Goal: Check status: Check status

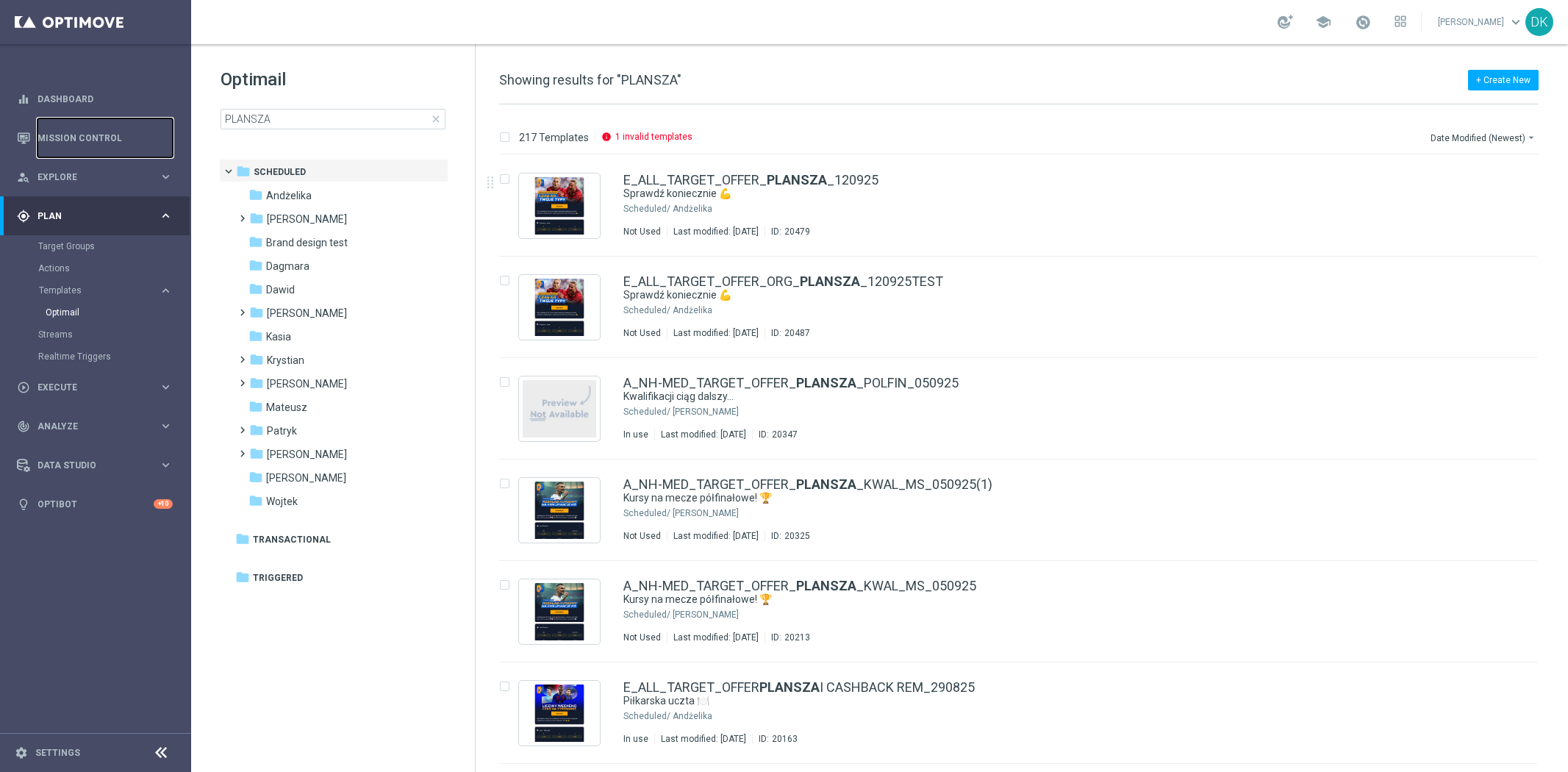
drag, startPoint x: 0, startPoint y: 0, endPoint x: 424, endPoint y: 3, distance: 424.0
click at [120, 133] on link "Mission Control" at bounding box center [105, 137] width 135 height 39
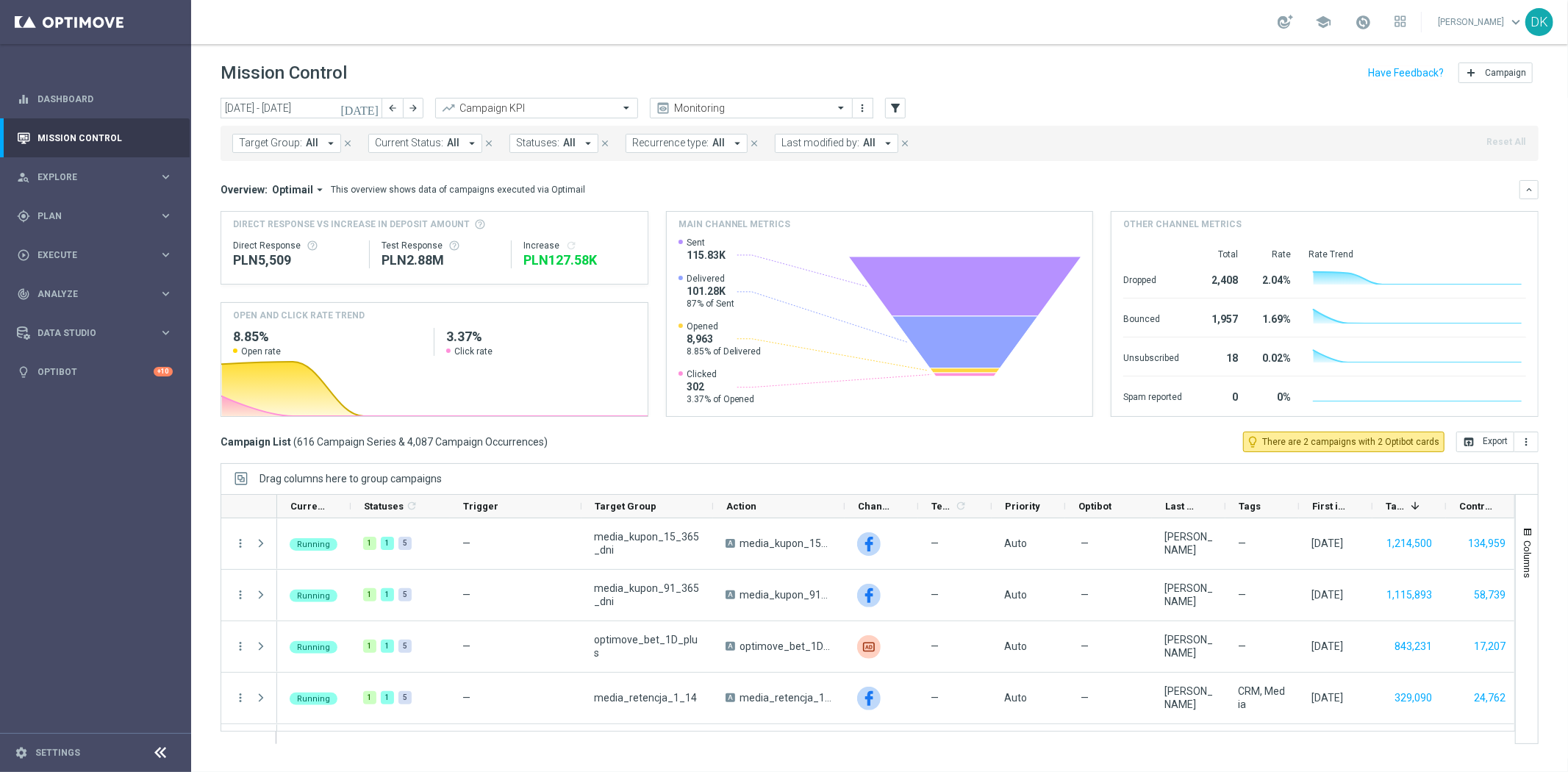
click at [305, 137] on span "All" at bounding box center [312, 143] width 13 height 13
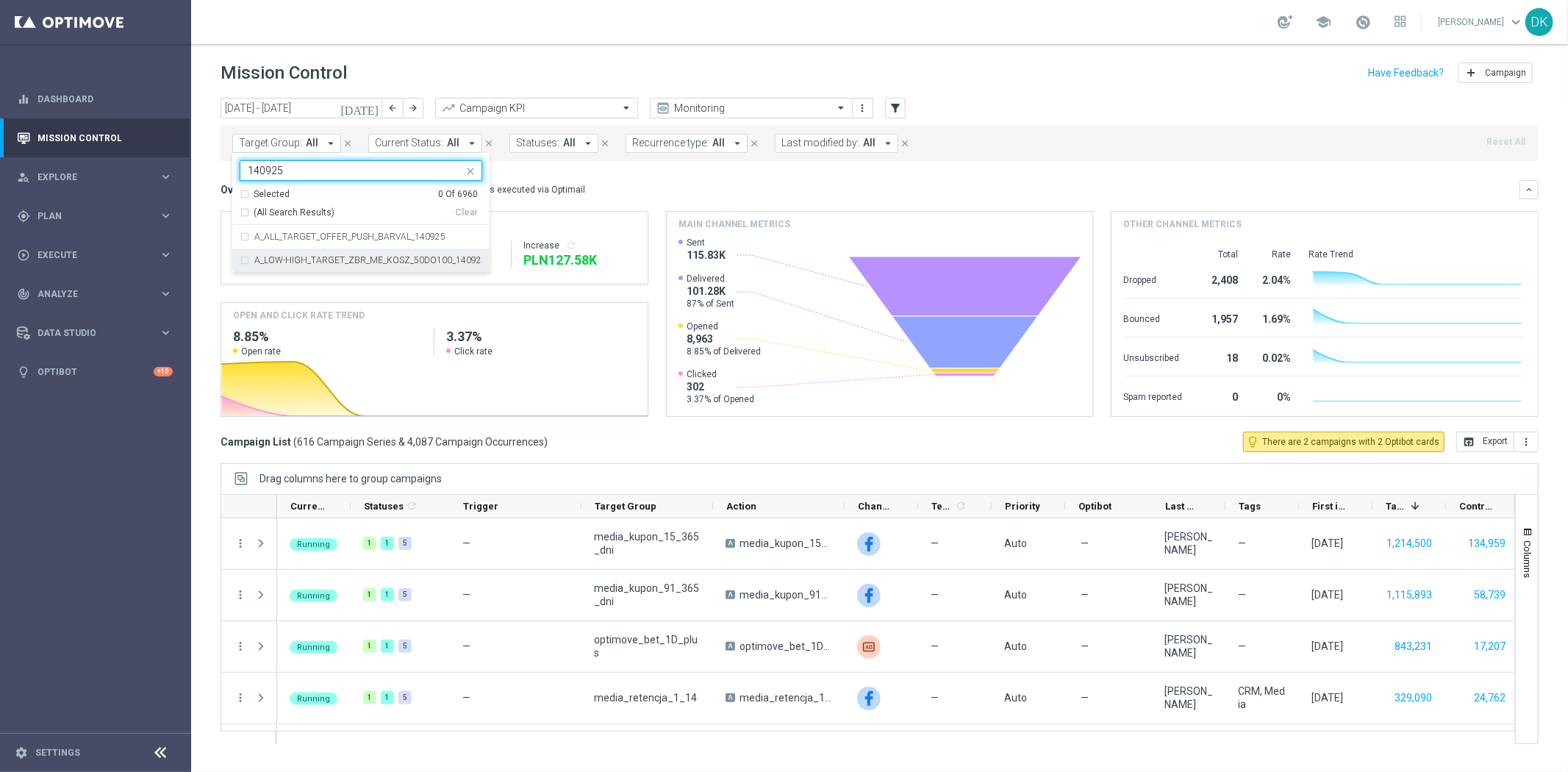
click at [349, 260] on label "A_LOW-HIGH_TARGET_ZBR_ME_KOSZ_50DO100_140925" at bounding box center [368, 260] width 228 height 9
type input "140925"
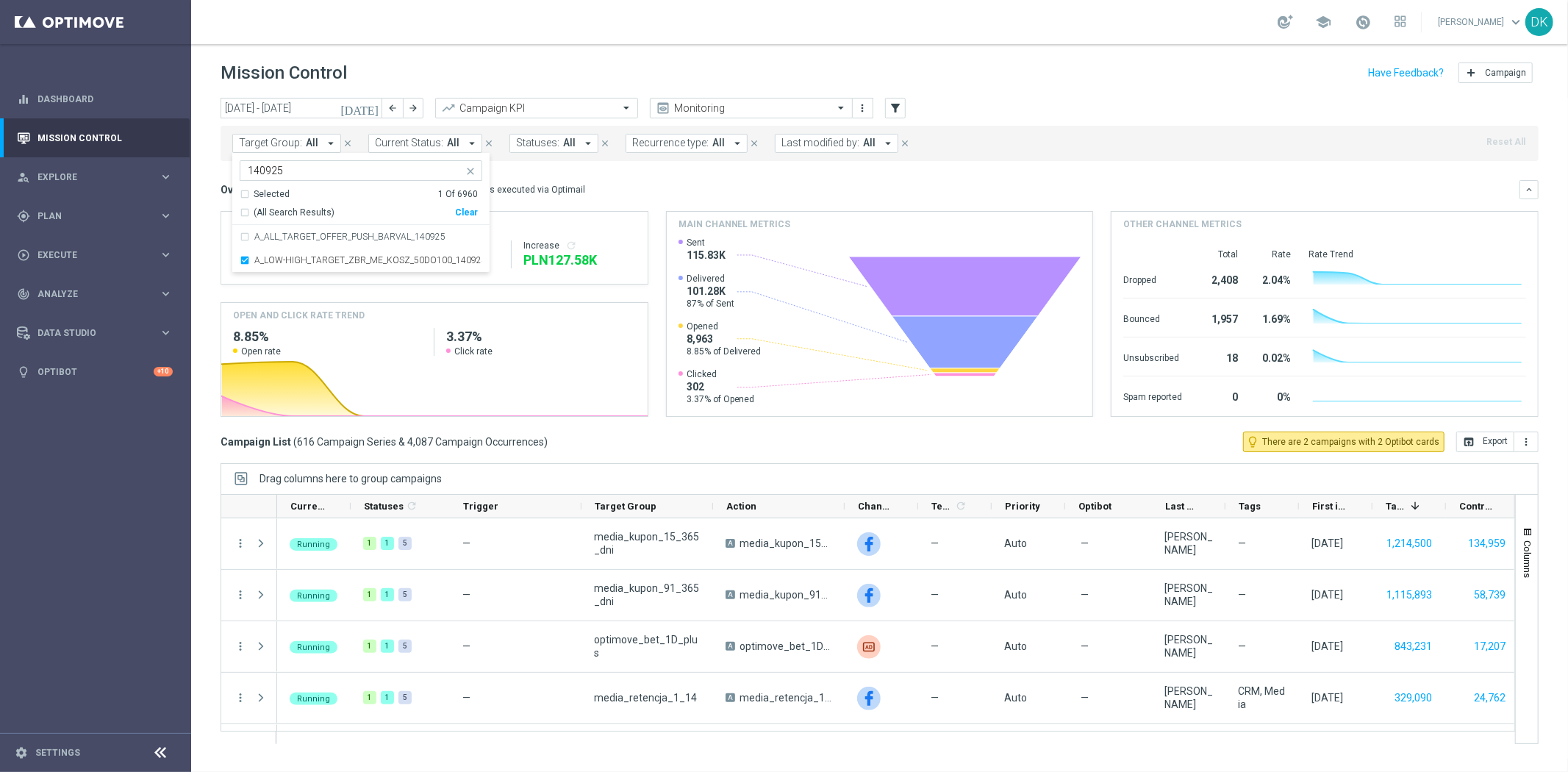
click at [202, 261] on div "today 15 Sep 2025 - 21 Sep 2025 arrow_back arrow_forward Campaign KPI trending_…" at bounding box center [880, 428] width 1377 height 660
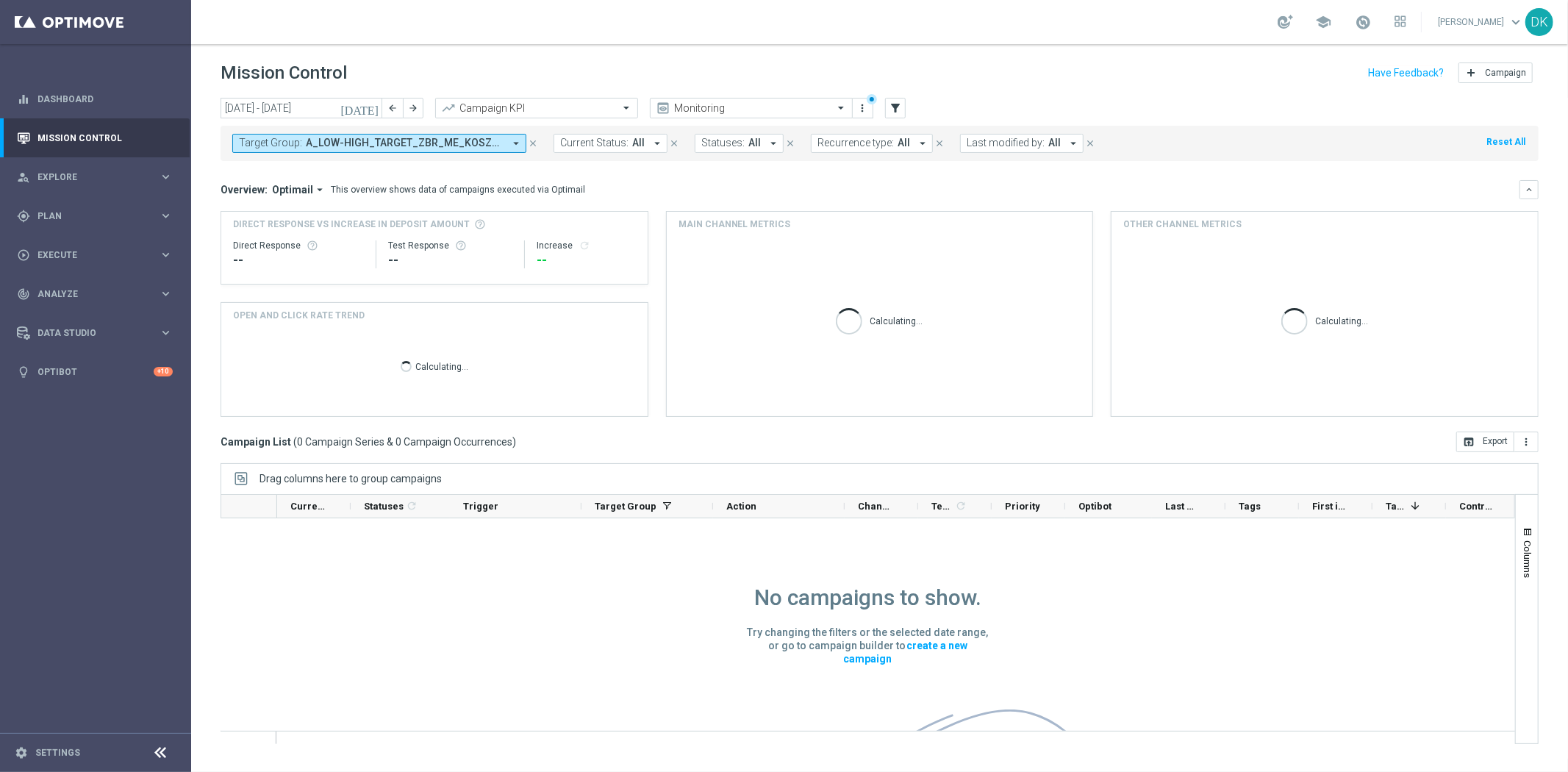
click at [378, 104] on icon "[DATE]" at bounding box center [360, 108] width 40 height 14
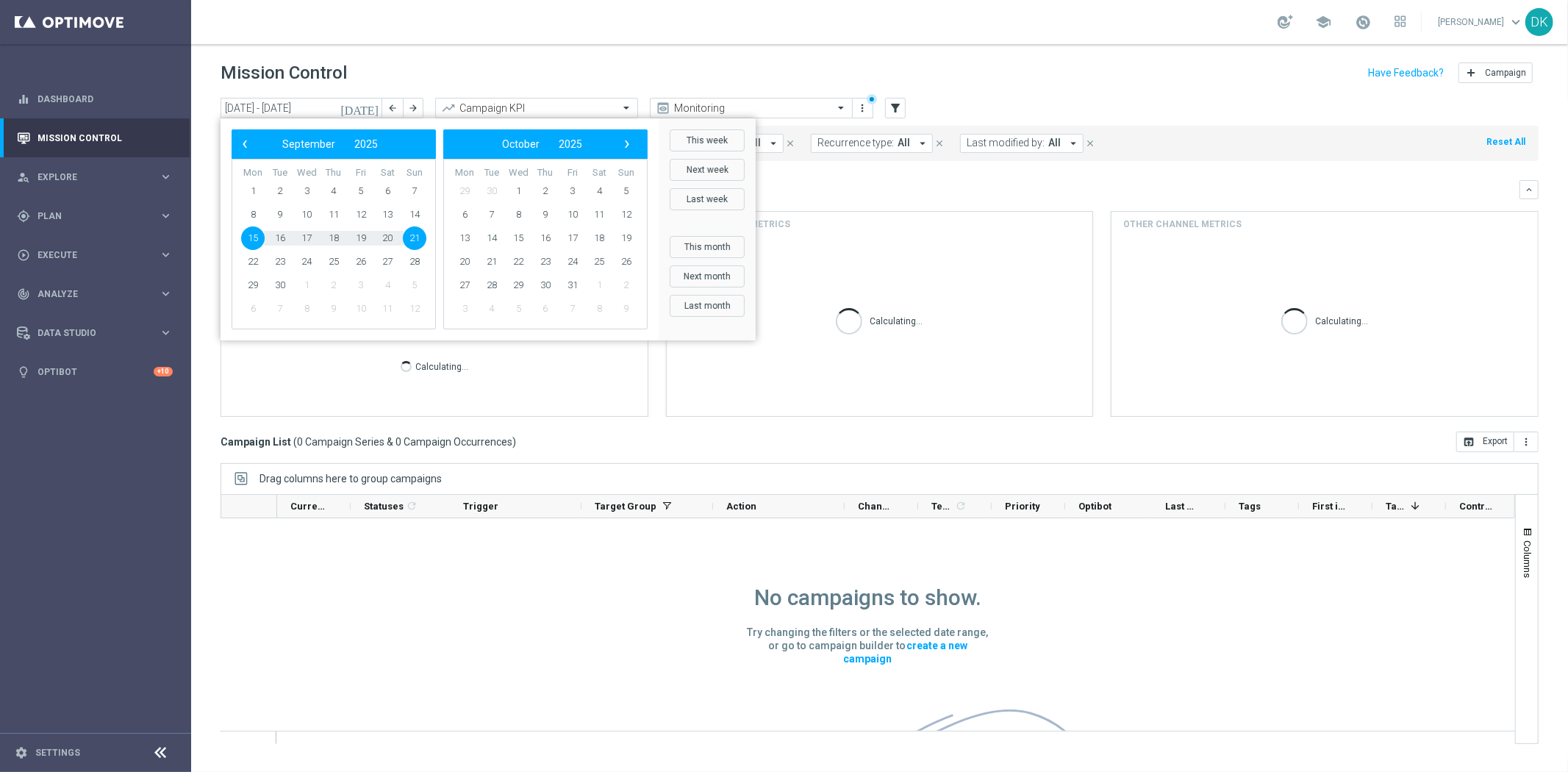
click at [253, 236] on span "15" at bounding box center [253, 238] width 23 height 23
click at [251, 211] on span "8" at bounding box center [253, 214] width 23 height 23
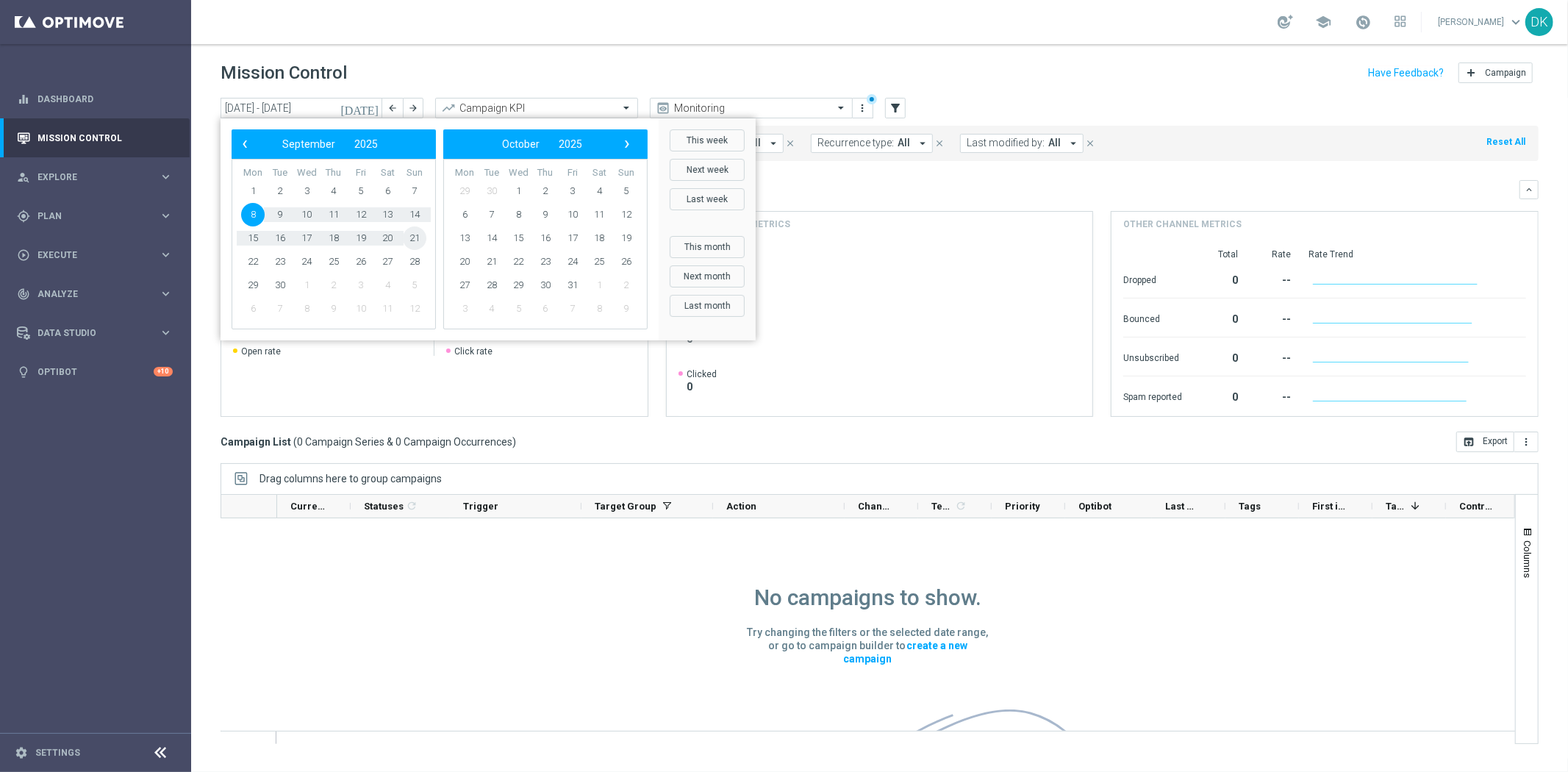
click at [416, 240] on span "21" at bounding box center [415, 238] width 23 height 23
type input "08 Sep 2025 - 21 Sep 2025"
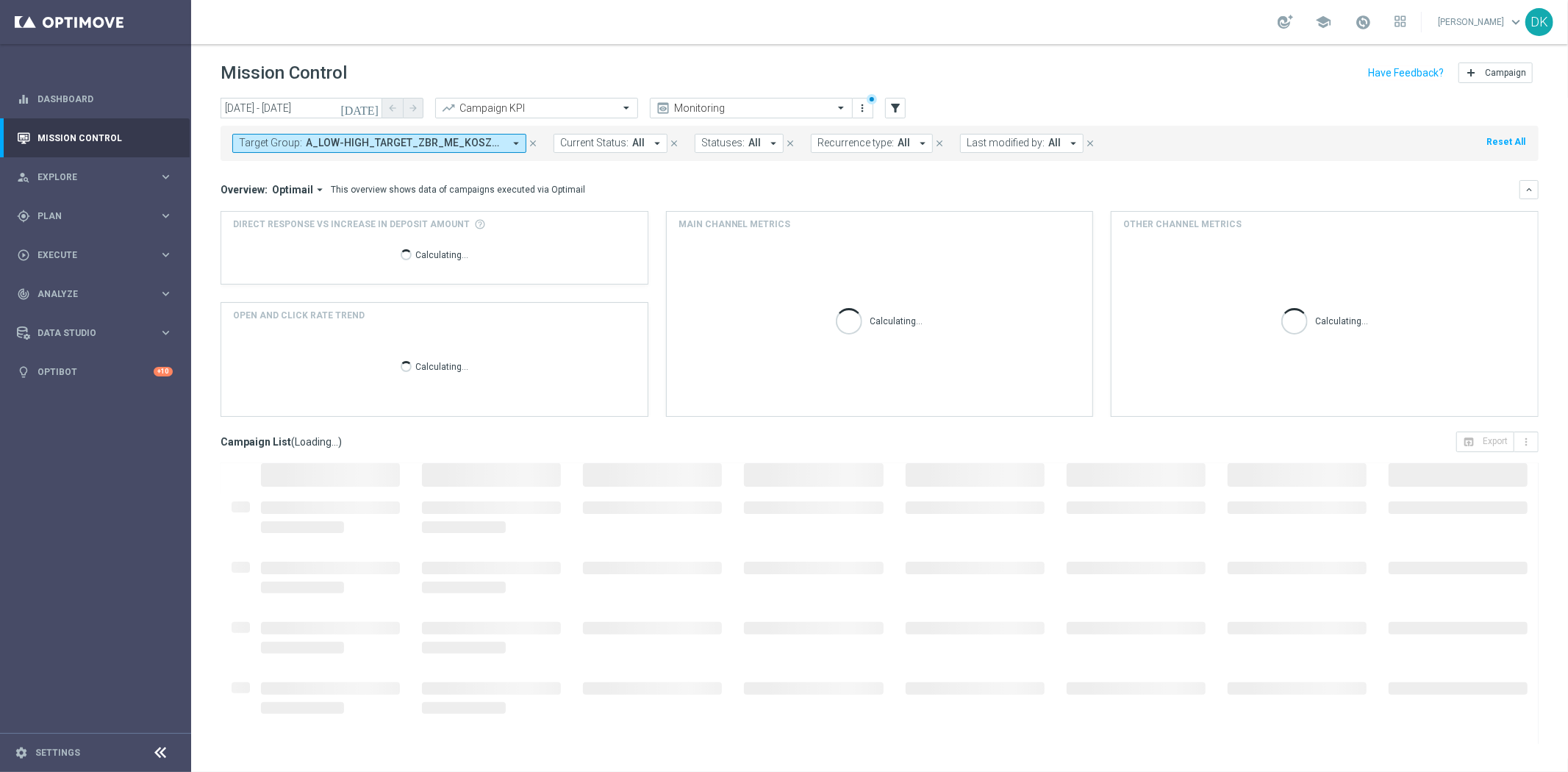
click at [205, 312] on div "today 08 Sep 2025 - 21 Sep 2025 arrow_back arrow_forward Campaign KPI trending_…" at bounding box center [880, 428] width 1377 height 660
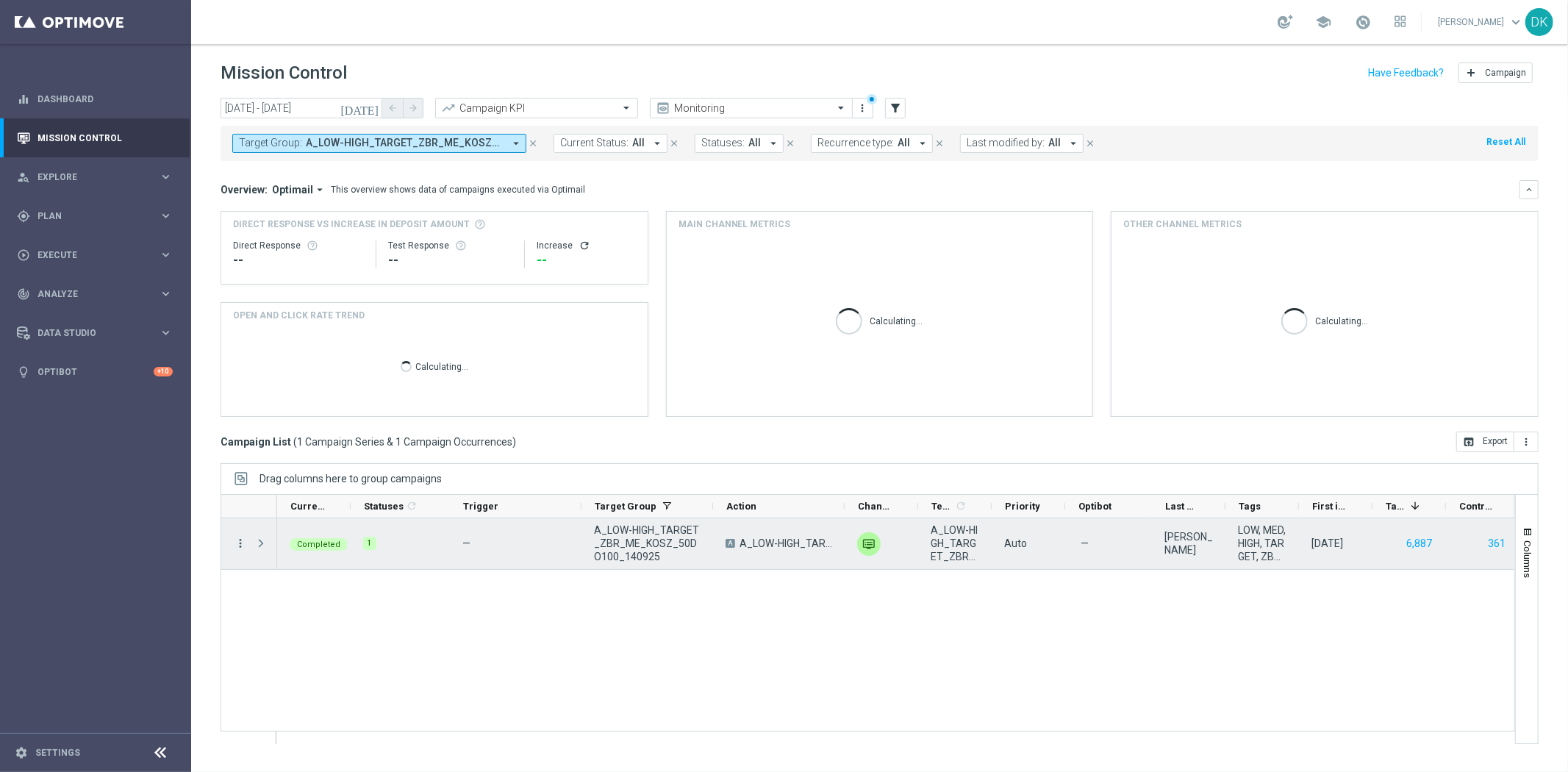
click at [242, 540] on icon "more_vert" at bounding box center [240, 543] width 14 height 14
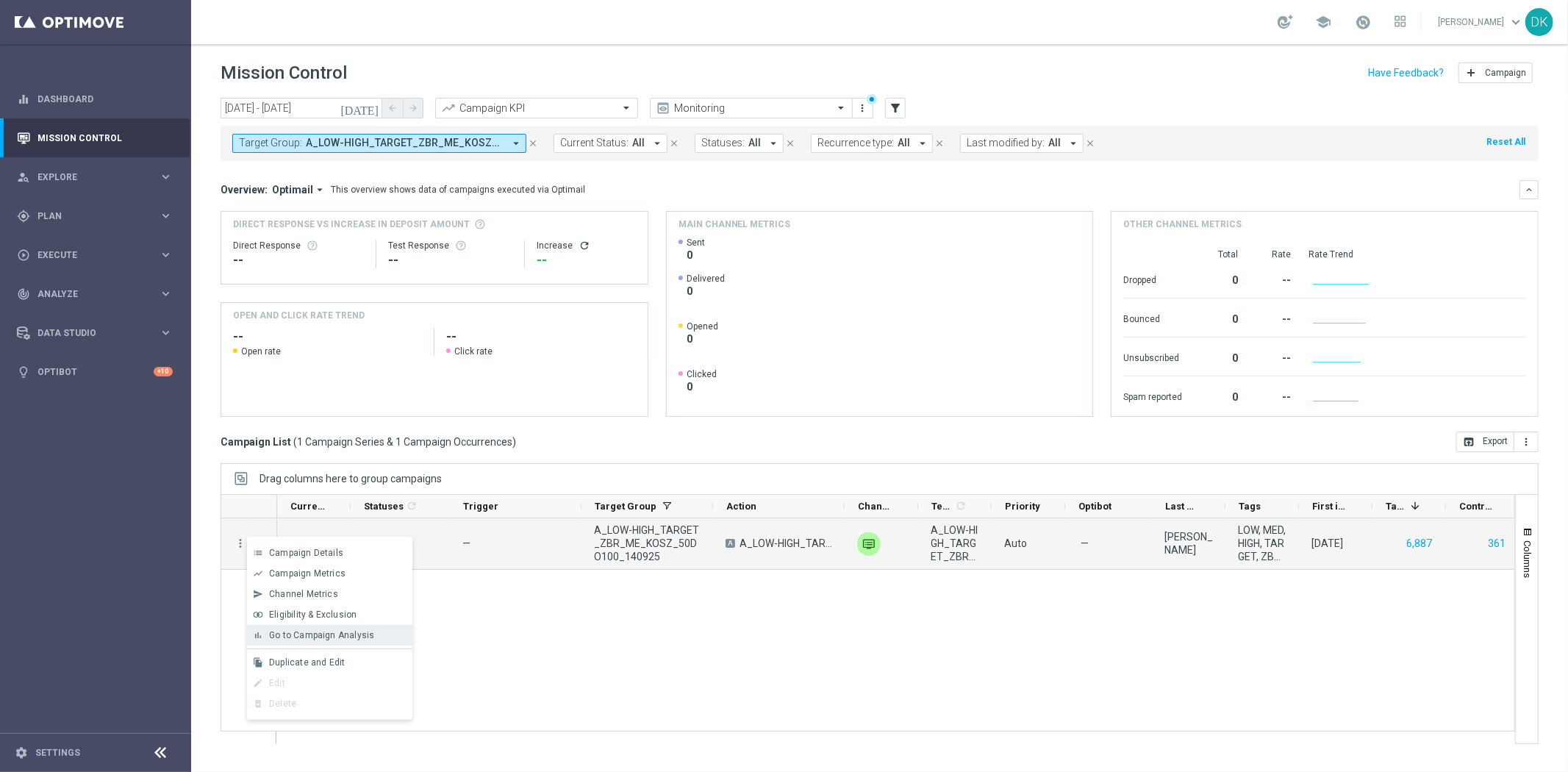
click at [322, 638] on span "Go to Campaign Analysis" at bounding box center [322, 634] width 105 height 10
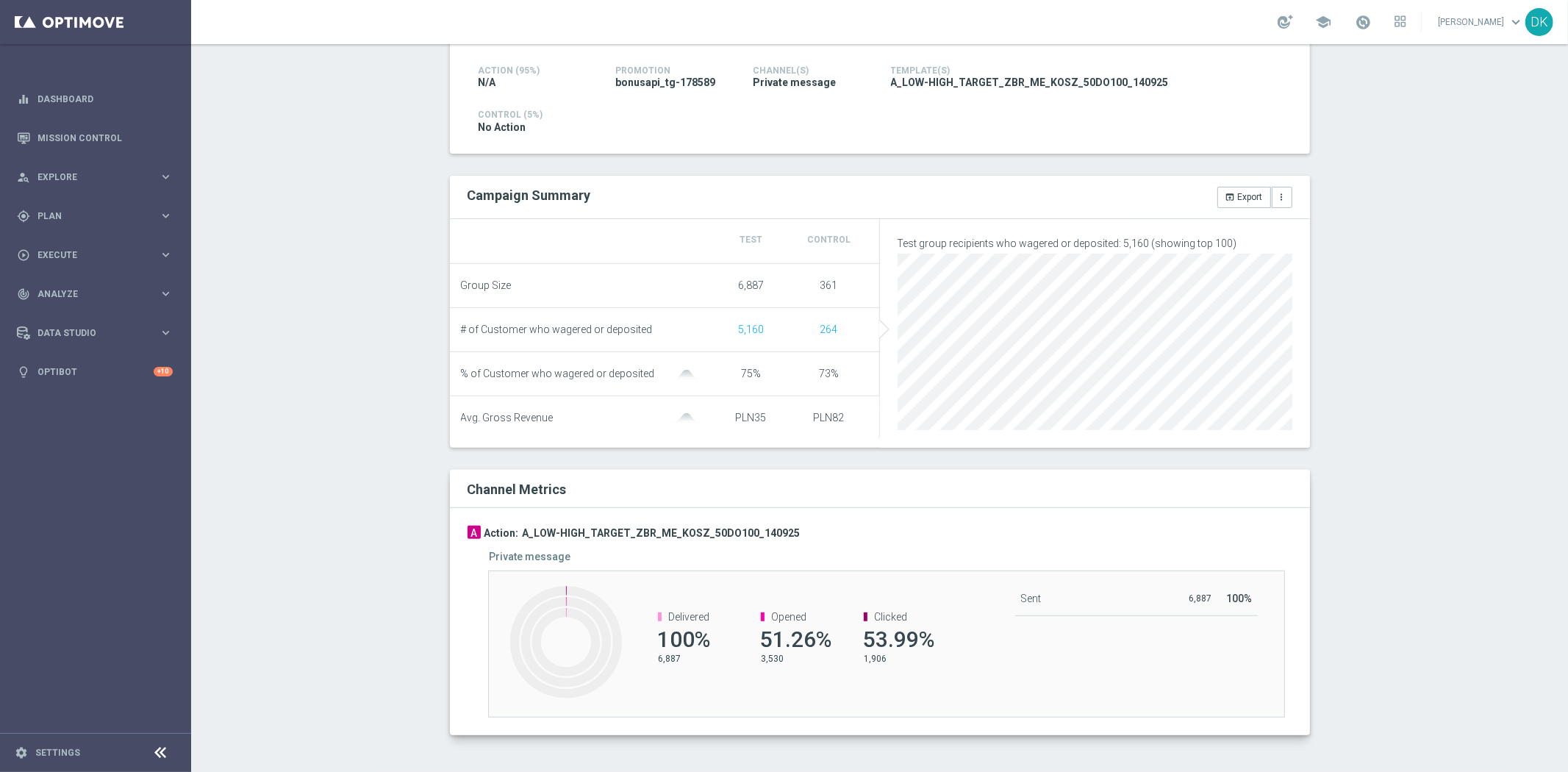
scroll to position [326, 0]
